Goal: Navigation & Orientation: Find specific page/section

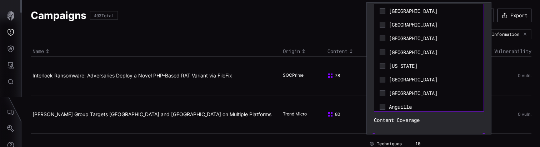
scroll to position [3231, 0]
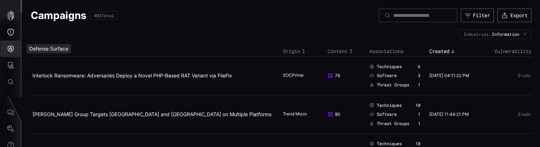
click at [10, 48] on icon "Defense Surface" at bounding box center [11, 48] width 6 height 7
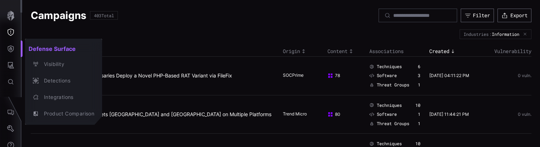
click at [11, 68] on div at bounding box center [270, 73] width 540 height 147
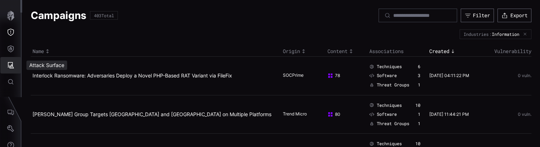
click at [11, 68] on icon "Attack Surface" at bounding box center [11, 65] width 6 height 6
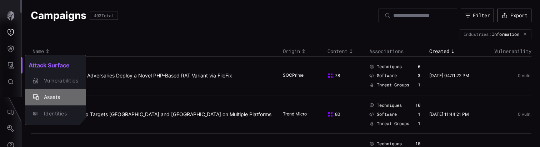
click at [49, 95] on div "Assets" at bounding box center [59, 97] width 38 height 9
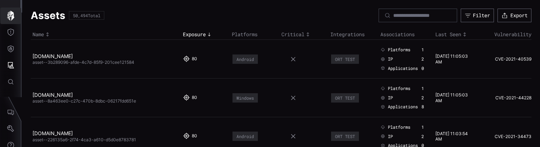
click at [9, 17] on icon "button" at bounding box center [10, 16] width 7 height 10
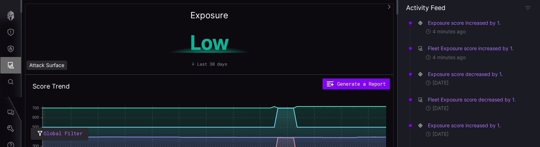
click at [13, 65] on icon "Attack Surface" at bounding box center [10, 64] width 7 height 7
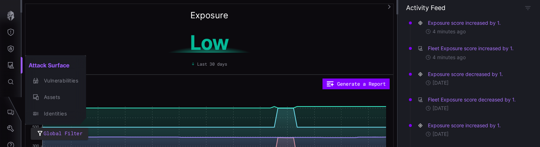
click at [11, 48] on div at bounding box center [270, 73] width 540 height 147
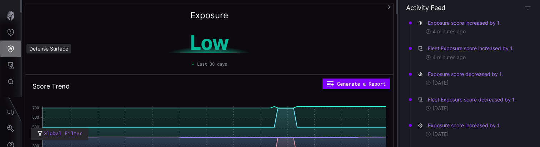
click at [11, 48] on icon "Defense Surface" at bounding box center [10, 48] width 7 height 7
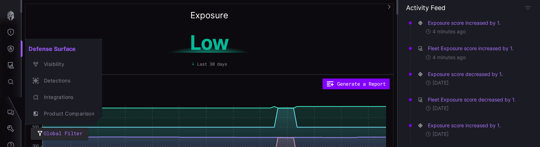
click at [11, 64] on div at bounding box center [270, 73] width 540 height 147
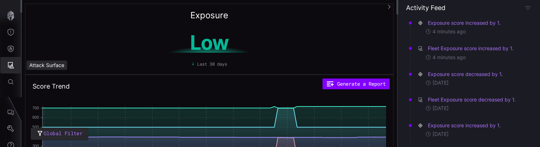
click at [13, 63] on icon "Attack Surface" at bounding box center [10, 64] width 7 height 7
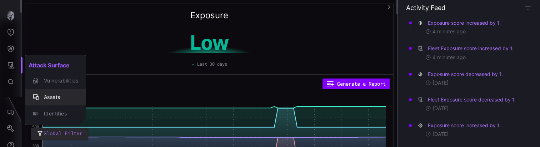
click at [52, 96] on div "Assets" at bounding box center [59, 97] width 38 height 9
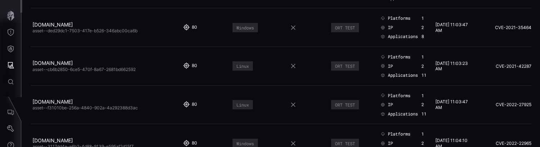
scroll to position [3768, 0]
